Goal: Transaction & Acquisition: Purchase product/service

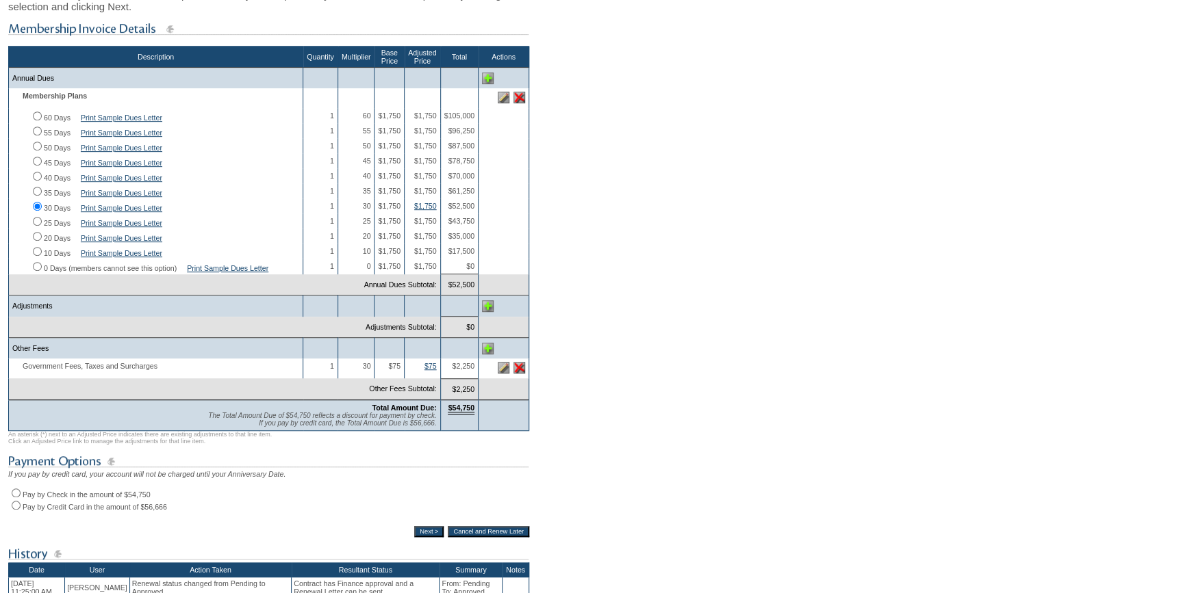
scroll to position [373, 0]
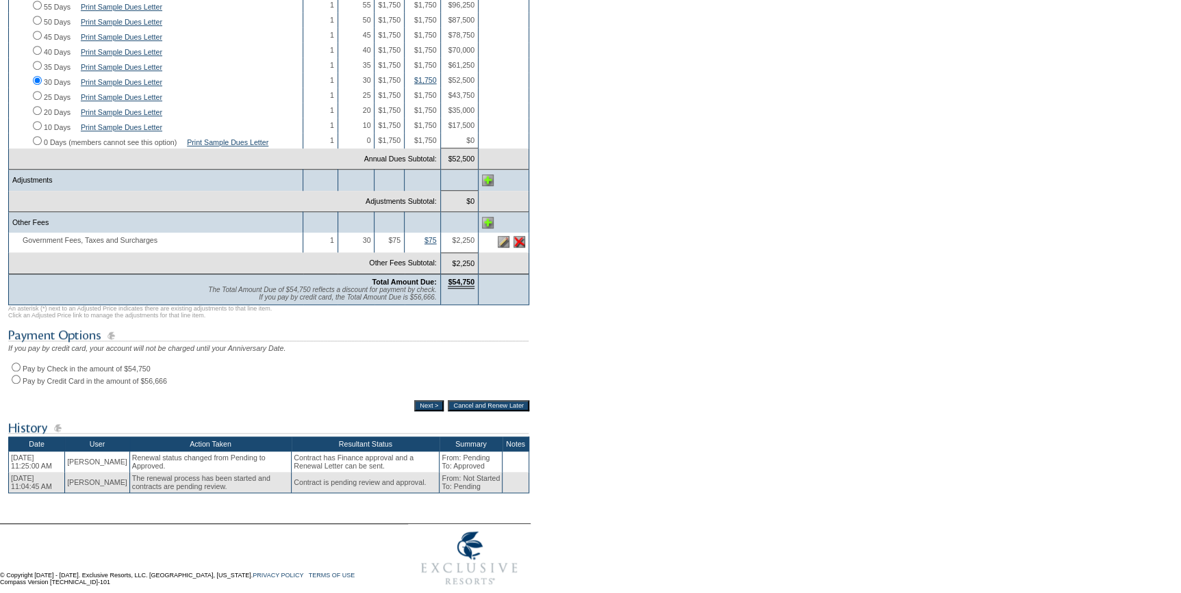
click at [14, 384] on input "Pay by Credit Card in the amount of $56,666" at bounding box center [16, 379] width 9 height 9
radio input "true"
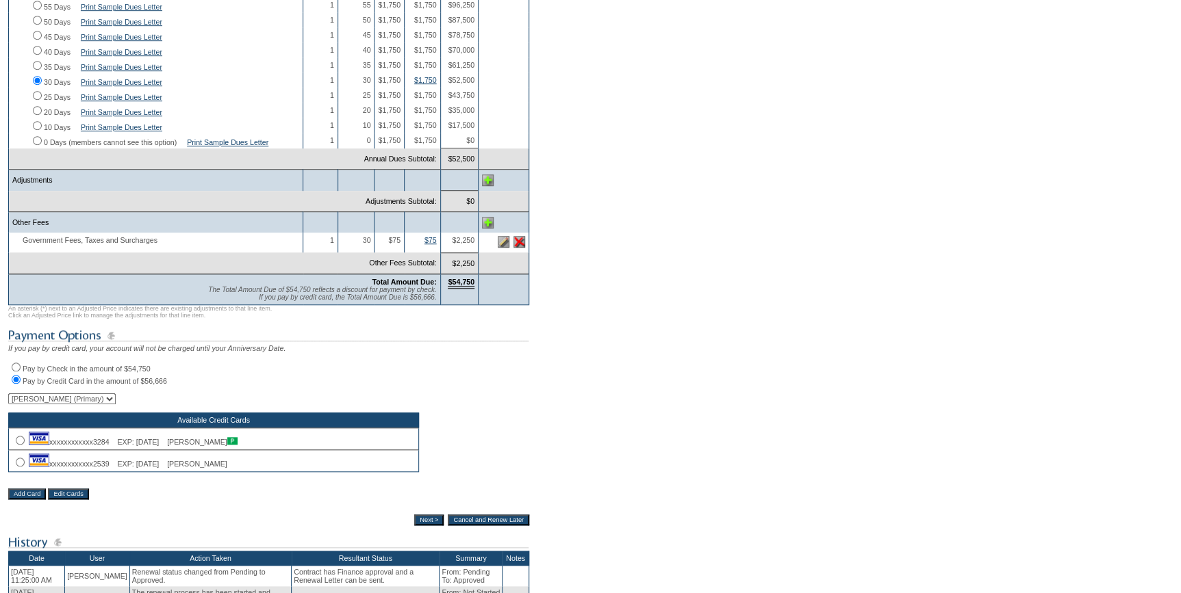
click at [16, 467] on input "radio" at bounding box center [20, 462] width 9 height 9
radio input "true"
click at [414, 526] on input "Next >" at bounding box center [428, 520] width 29 height 11
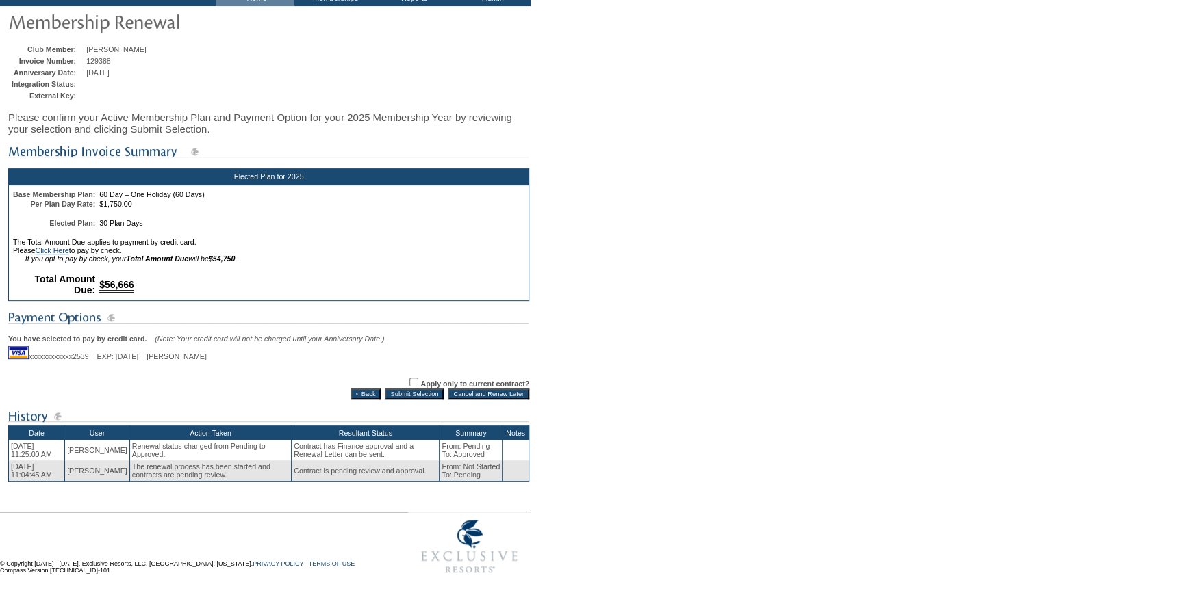
scroll to position [101, 0]
click at [425, 397] on td "Elected Plan for 2025 Base Membership Plan: 60 Day – One Holiday (60 Days) Per …" at bounding box center [268, 316] width 521 height 347
click at [431, 392] on input "Submit Selection" at bounding box center [414, 394] width 59 height 11
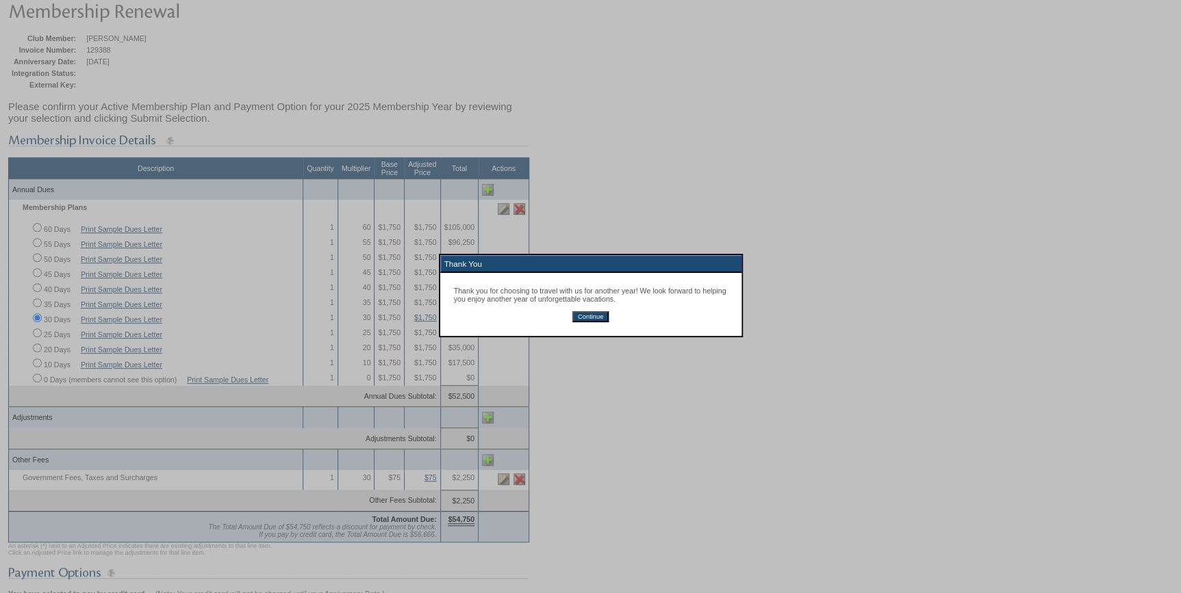
click at [584, 316] on input "Continue" at bounding box center [590, 316] width 36 height 11
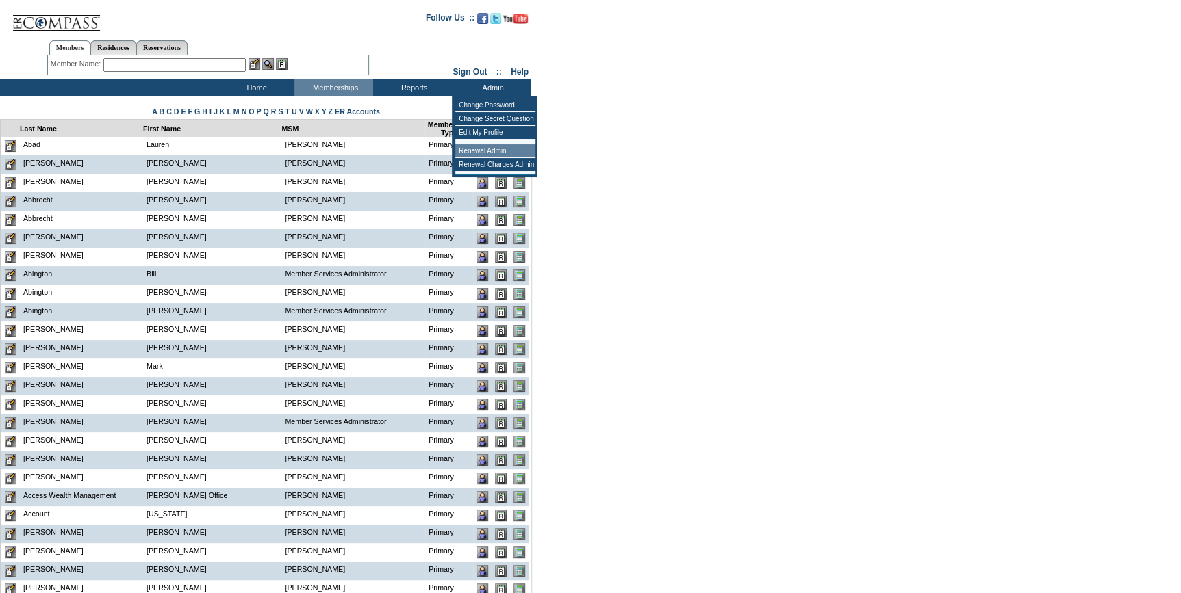
click at [481, 151] on td "Renewal Admin" at bounding box center [495, 151] width 80 height 14
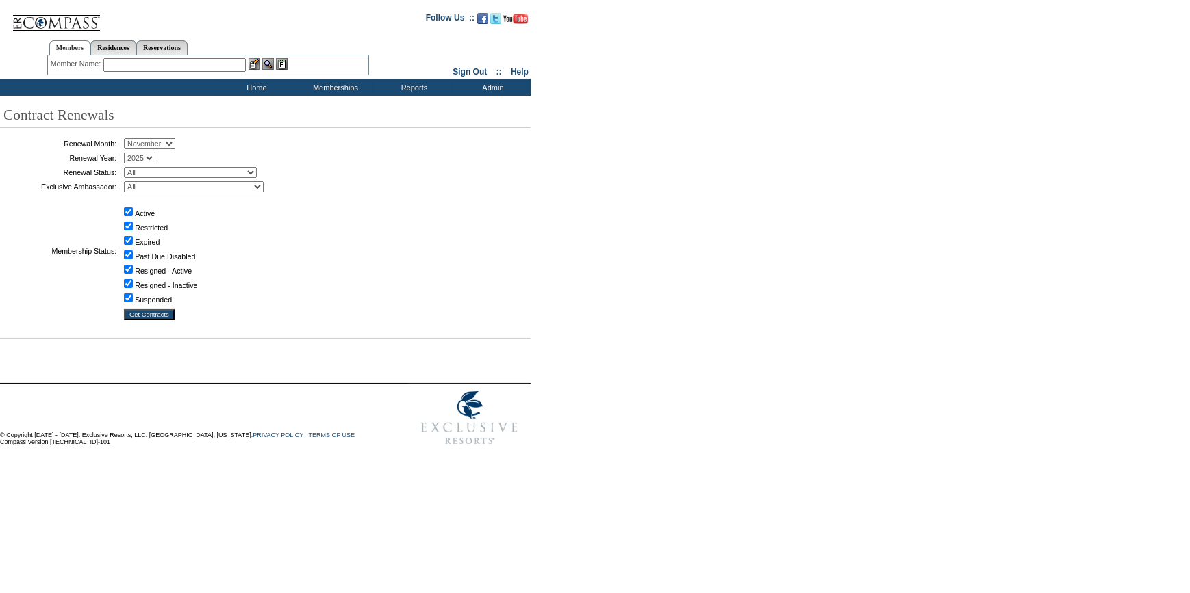
click at [150, 148] on select "January February March April May June July August September October November De…" at bounding box center [149, 143] width 51 height 11
select select "10"
click at [129, 139] on select "January February March April May June July August September October November De…" at bounding box center [149, 143] width 51 height 11
click at [194, 173] on select "All Not Started Pending Approved Election Made Election Changed No Response Man…" at bounding box center [190, 172] width 133 height 11
select select "5"
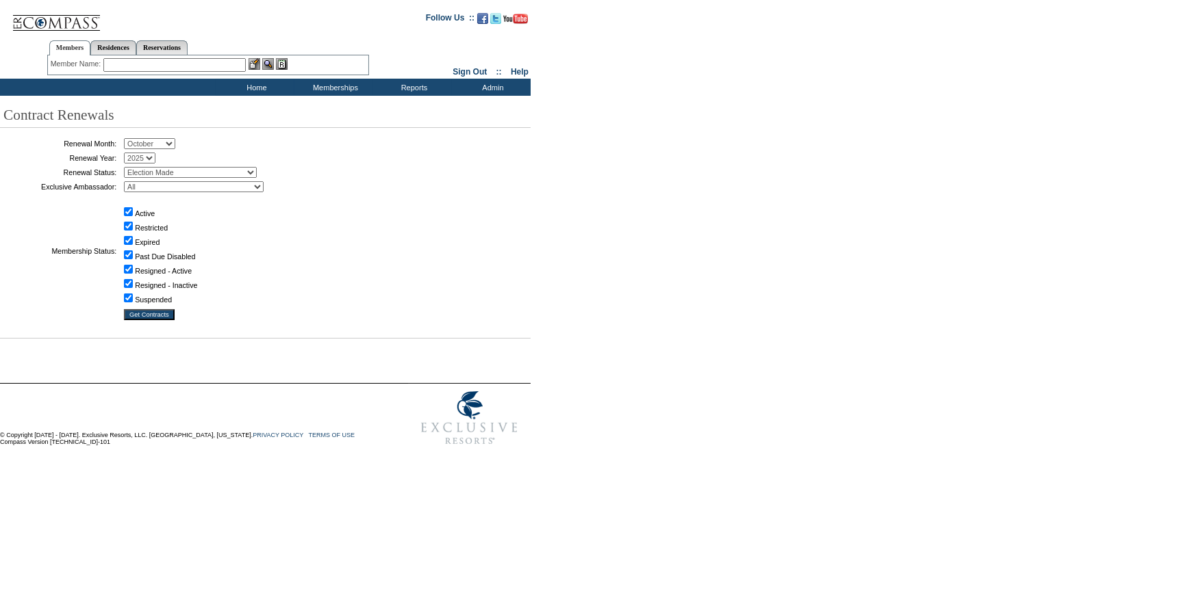
click at [129, 167] on select "All Not Started Pending Approved Election Made Election Changed No Response Man…" at bounding box center [190, 172] width 133 height 11
click at [155, 313] on input "Get Contracts" at bounding box center [149, 314] width 51 height 11
